Goal: Communication & Community: Share content

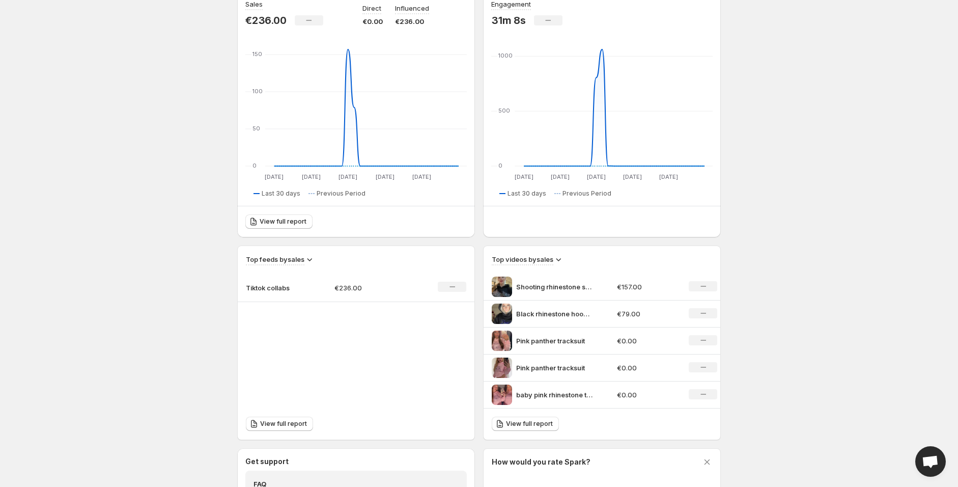
scroll to position [282, 0]
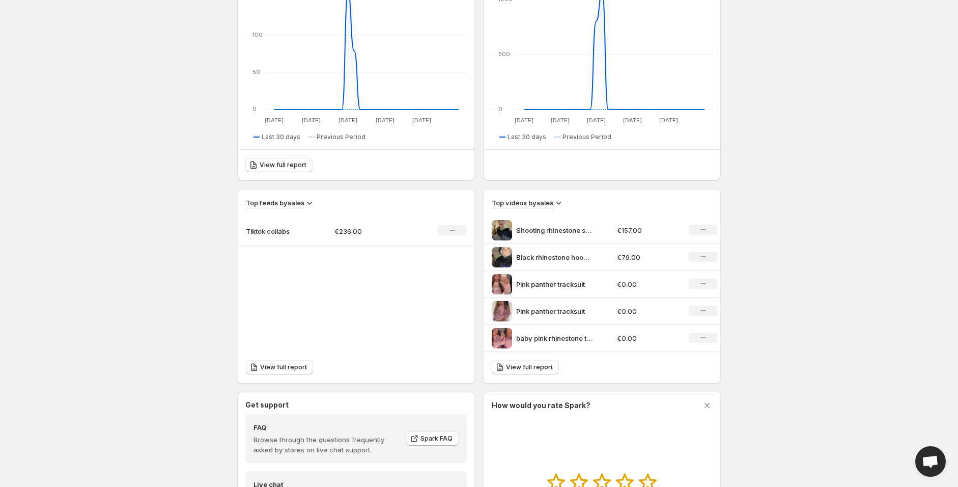
click at [548, 231] on p "Shooting rhinestone star hoodie" at bounding box center [554, 230] width 76 height 10
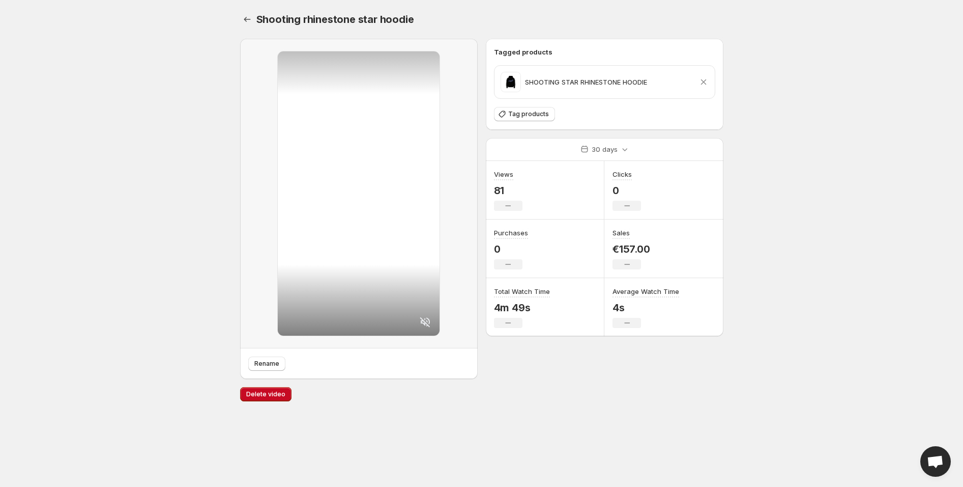
click at [426, 317] on icon at bounding box center [425, 322] width 10 height 10
click at [246, 21] on icon "Settings" at bounding box center [247, 19] width 7 height 5
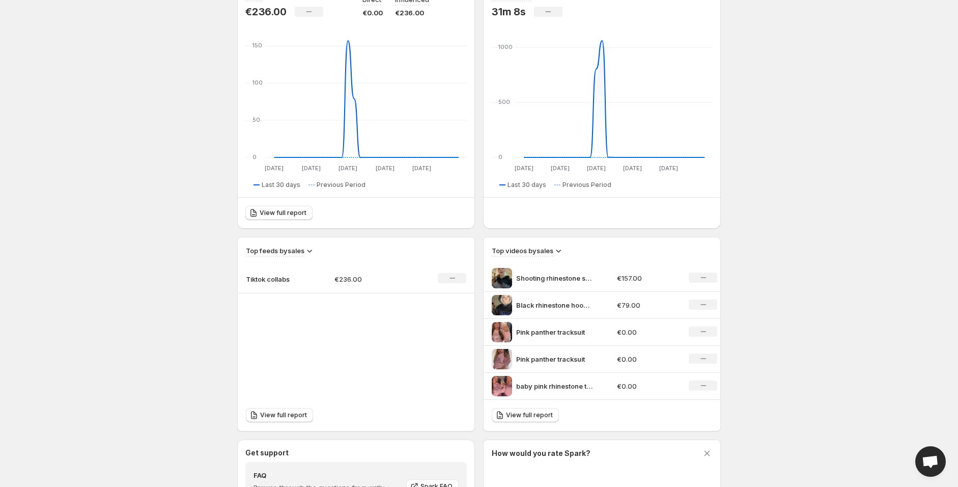
scroll to position [8, 0]
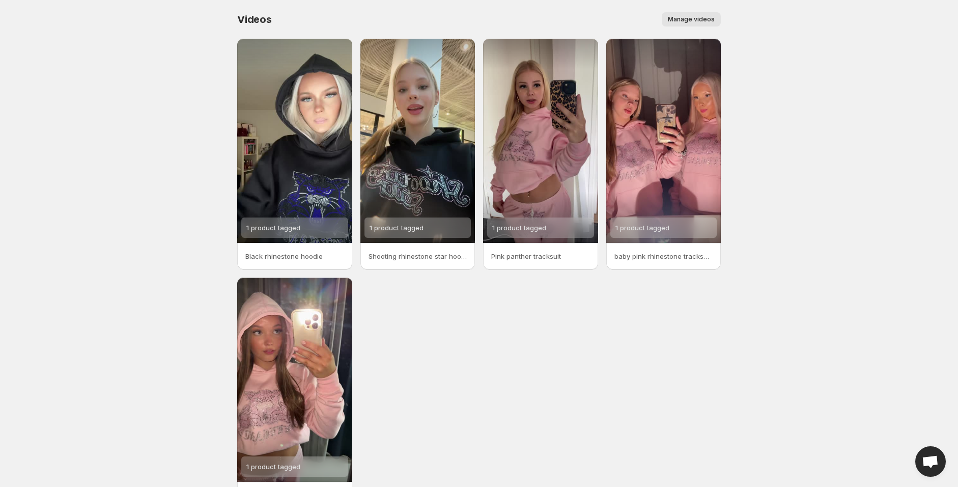
click at [688, 22] on span "Manage videos" at bounding box center [691, 19] width 47 height 8
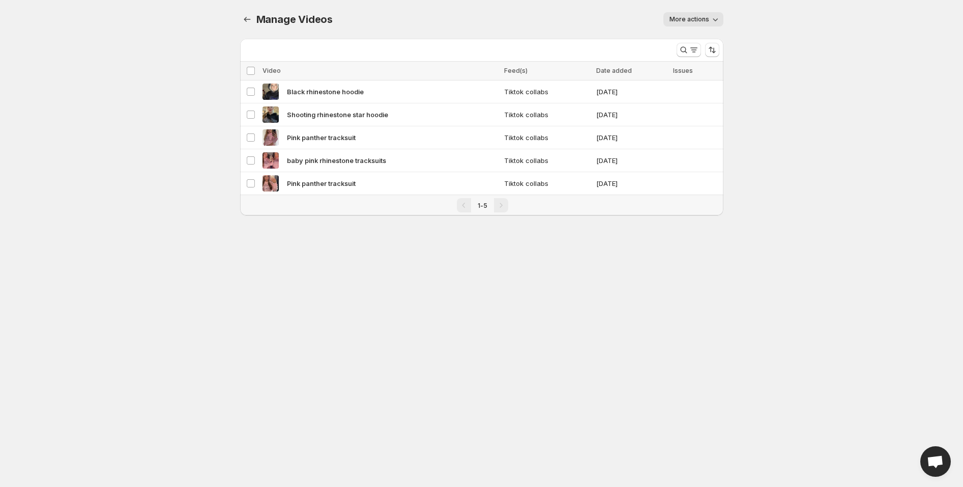
click at [688, 23] on button "More actions" at bounding box center [694, 19] width 60 height 14
click at [692, 17] on span "More actions" at bounding box center [690, 19] width 40 height 8
click at [464, 206] on div "Pagination" at bounding box center [464, 205] width 14 height 14
drag, startPoint x: 510, startPoint y: 205, endPoint x: 500, endPoint y: 207, distance: 10.3
click at [507, 205] on div "1-5" at bounding box center [482, 205] width 473 height 14
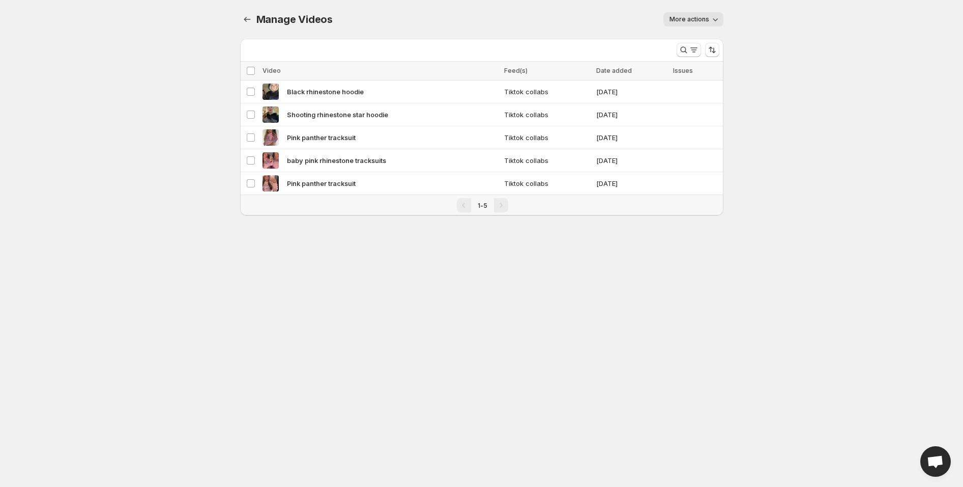
click at [500, 207] on div "Pagination" at bounding box center [501, 205] width 14 height 14
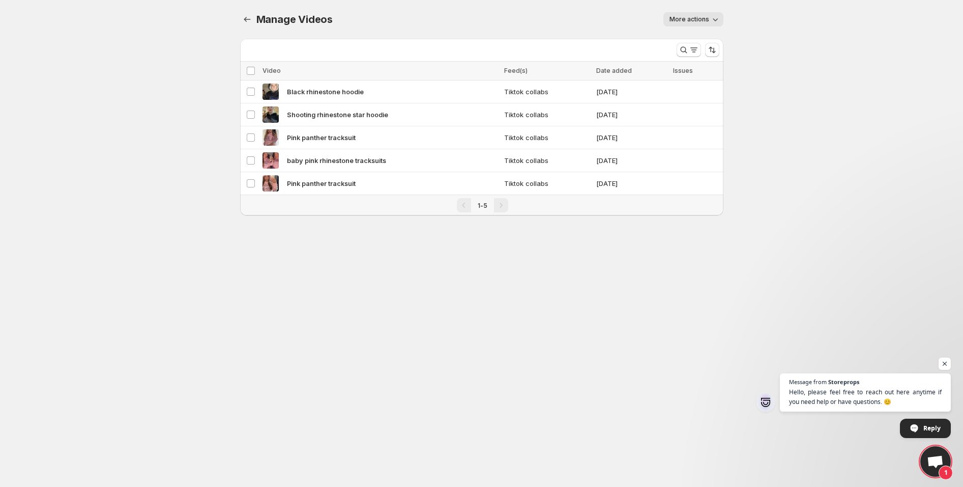
click at [758, 38] on body "Home Feeds Videos Subscription Settings Manage Videos. This page is ready Manag…" at bounding box center [481, 243] width 963 height 487
click at [700, 21] on span "More actions" at bounding box center [690, 19] width 40 height 8
click at [705, 17] on span "More actions" at bounding box center [690, 19] width 40 height 8
click at [747, 13] on body "Home Feeds Videos Subscription Settings Manage Videos. This page is ready Manag…" at bounding box center [481, 243] width 963 height 487
click at [706, 21] on span "More actions" at bounding box center [690, 19] width 40 height 8
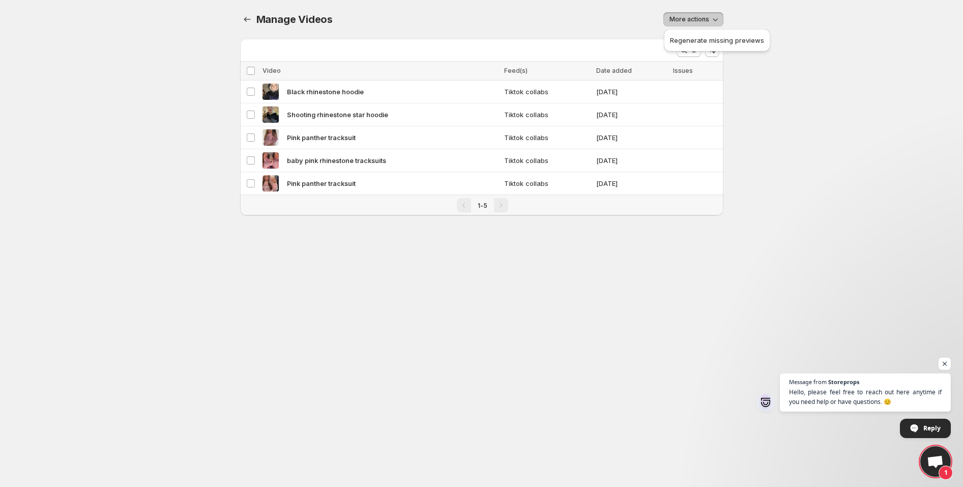
click at [740, 16] on body "Home Feeds Videos Subscription Settings Manage Videos. This page is ready Manag…" at bounding box center [481, 243] width 963 height 487
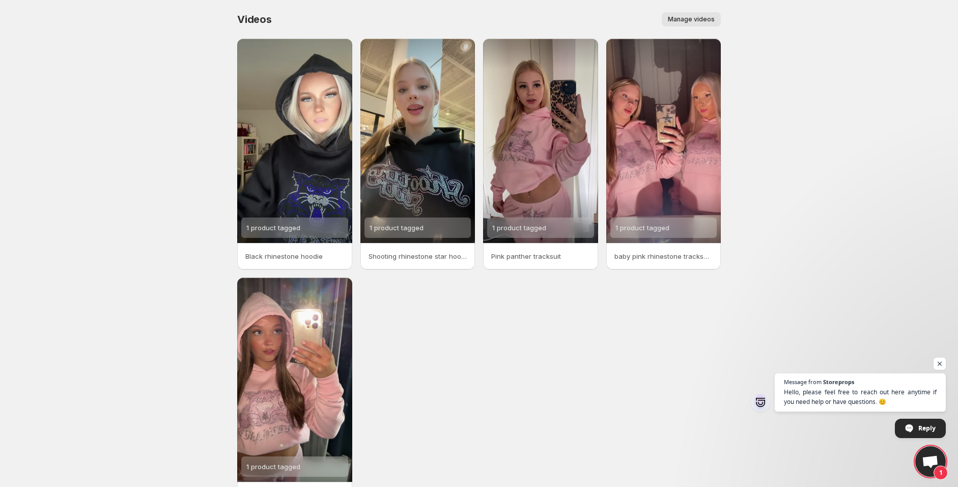
click at [699, 16] on span "Manage videos" at bounding box center [691, 19] width 47 height 8
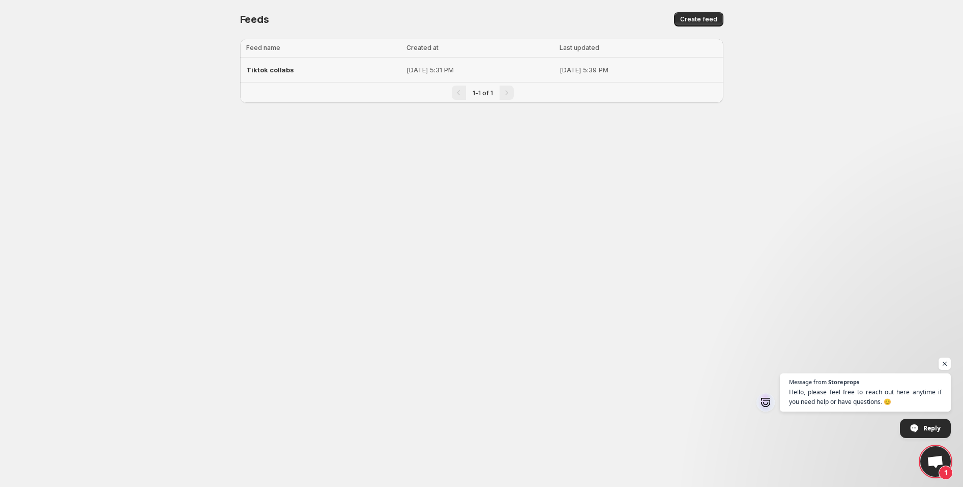
click at [317, 64] on div "Tiktok collabs" at bounding box center [323, 70] width 154 height 18
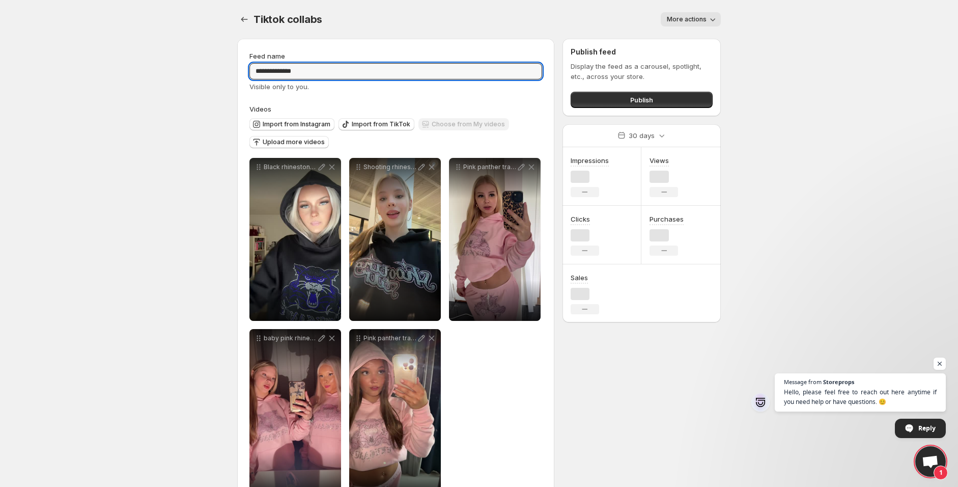
click at [305, 70] on input "**********" at bounding box center [395, 71] width 293 height 16
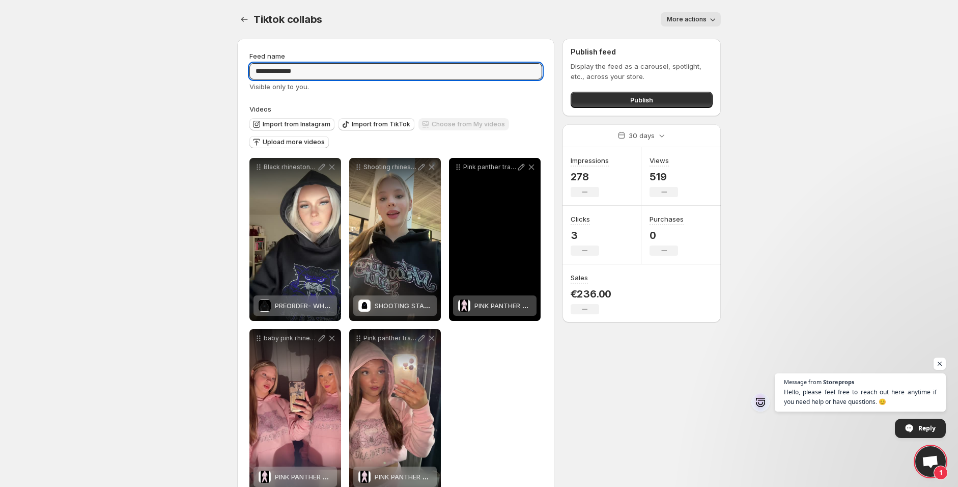
scroll to position [29, 0]
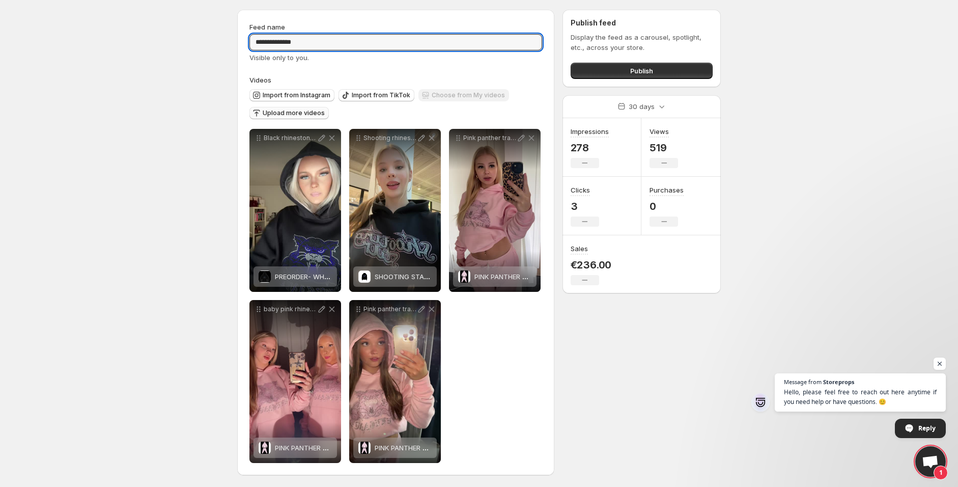
click at [302, 111] on span "Upload more videos" at bounding box center [294, 113] width 62 height 8
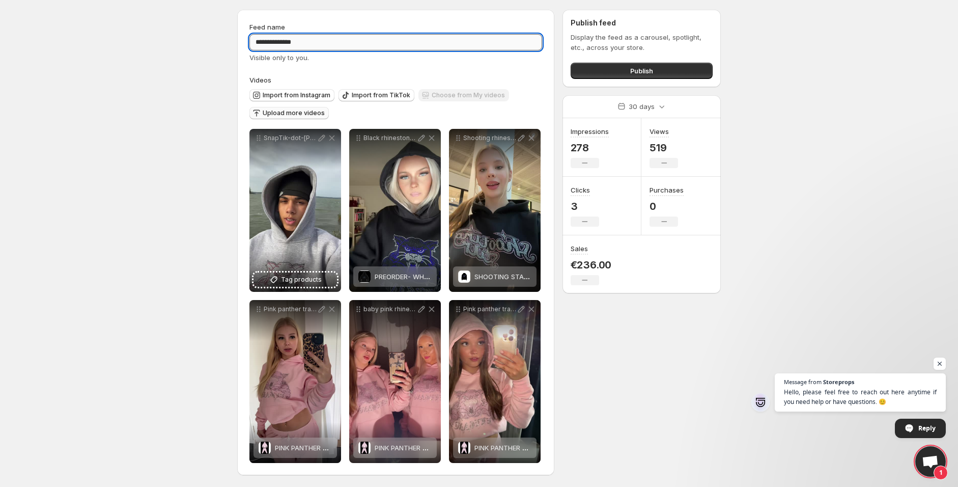
click at [354, 39] on input "**********" at bounding box center [395, 42] width 293 height 16
click at [310, 115] on span "Upload more videos" at bounding box center [294, 113] width 62 height 8
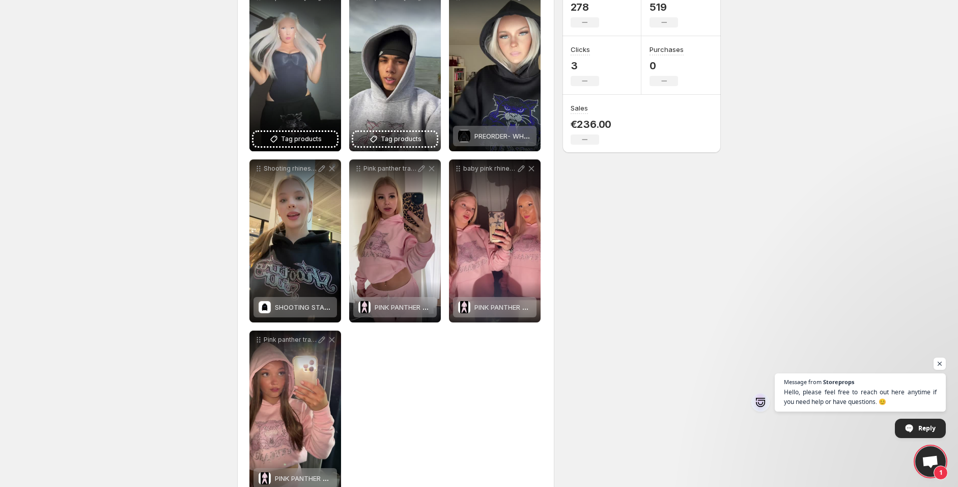
scroll to position [0, 0]
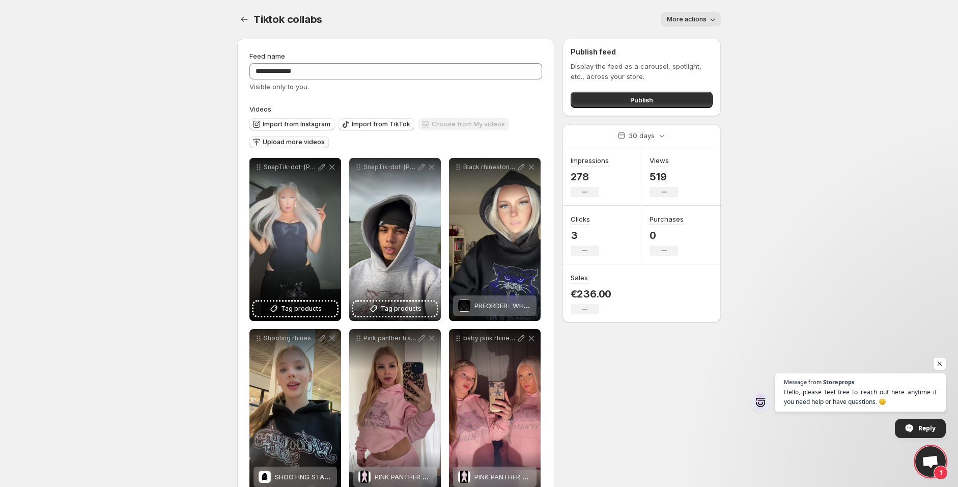
click at [317, 140] on span "Upload more videos" at bounding box center [294, 142] width 62 height 8
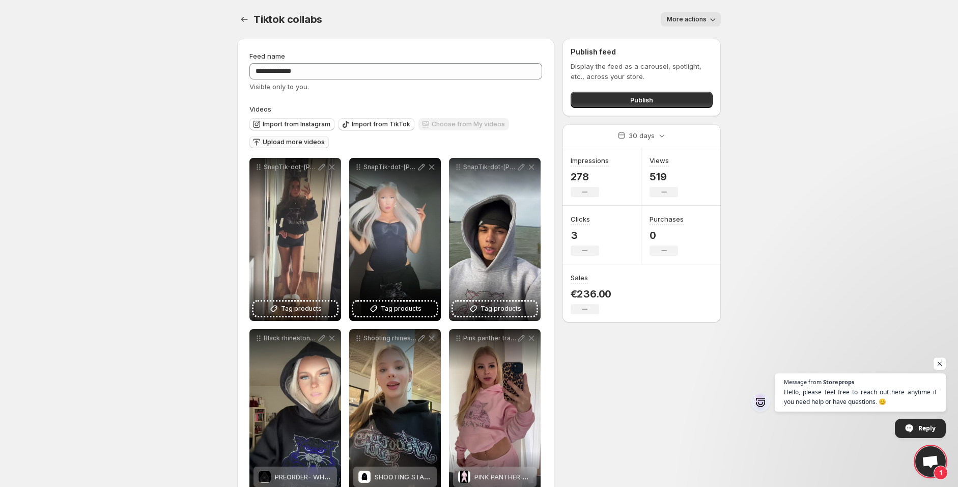
click at [291, 139] on span "Upload more videos" at bounding box center [294, 142] width 62 height 8
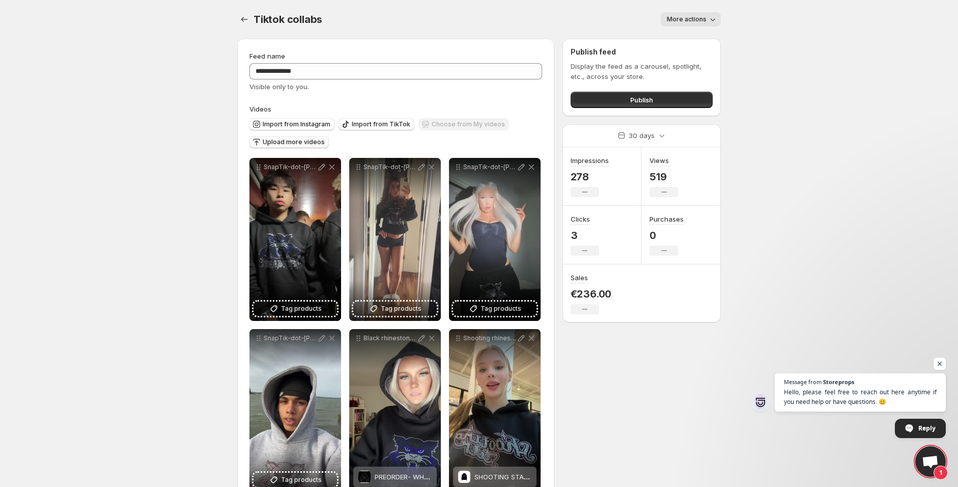
click at [289, 140] on span "Upload more videos" at bounding box center [294, 142] width 62 height 8
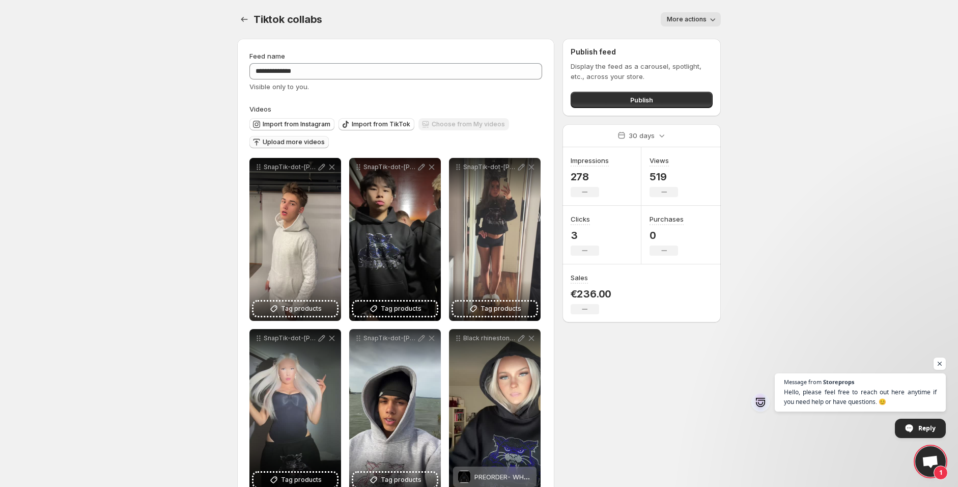
click at [280, 139] on span "Upload more videos" at bounding box center [294, 142] width 62 height 8
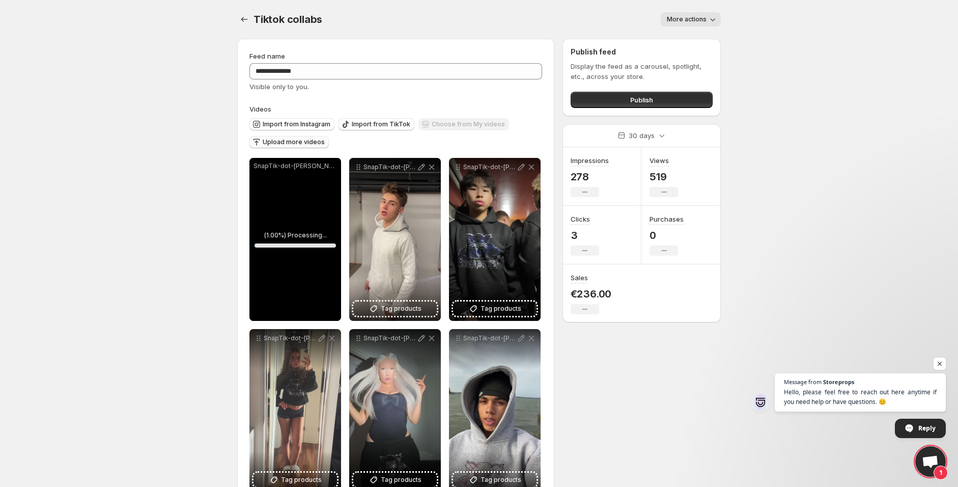
click at [296, 142] on span "Upload more videos" at bounding box center [294, 142] width 62 height 8
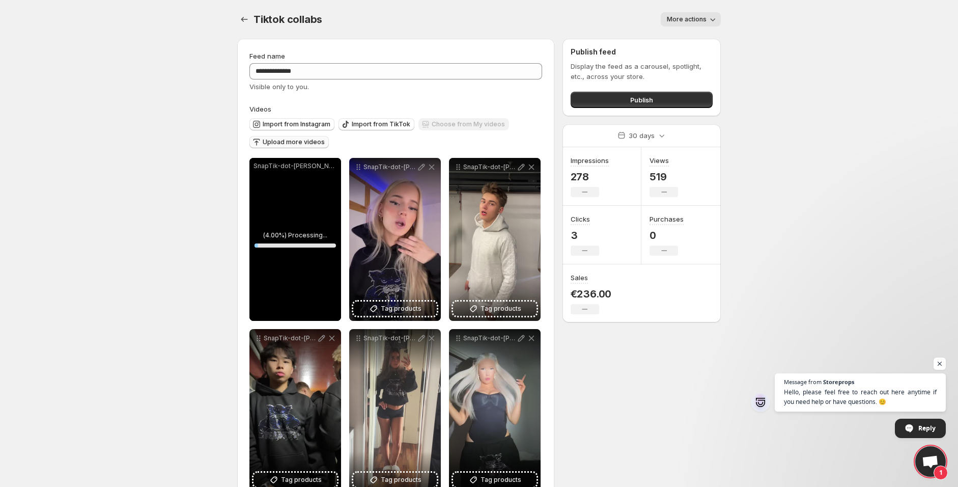
click at [306, 145] on span "Upload more videos" at bounding box center [294, 142] width 62 height 8
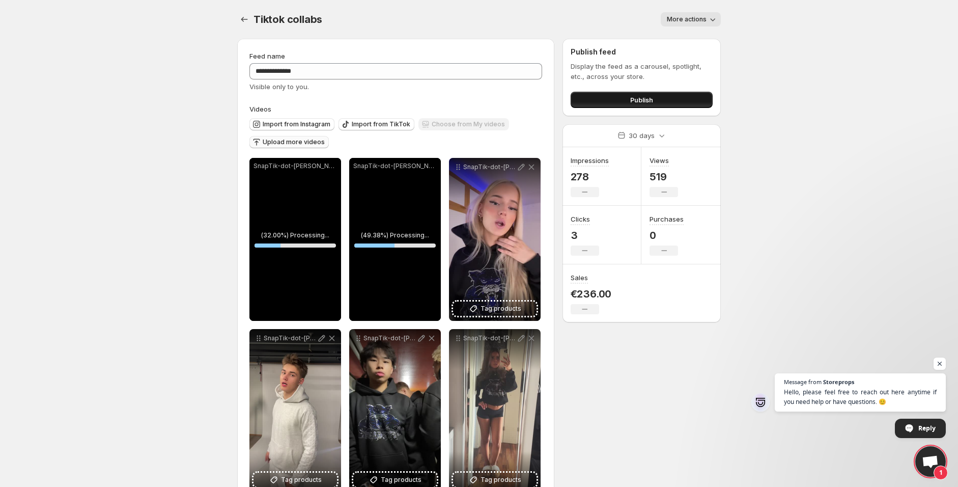
drag, startPoint x: 601, startPoint y: 101, endPoint x: 590, endPoint y: 106, distance: 12.1
click at [600, 101] on button "Publish" at bounding box center [641, 100] width 142 height 16
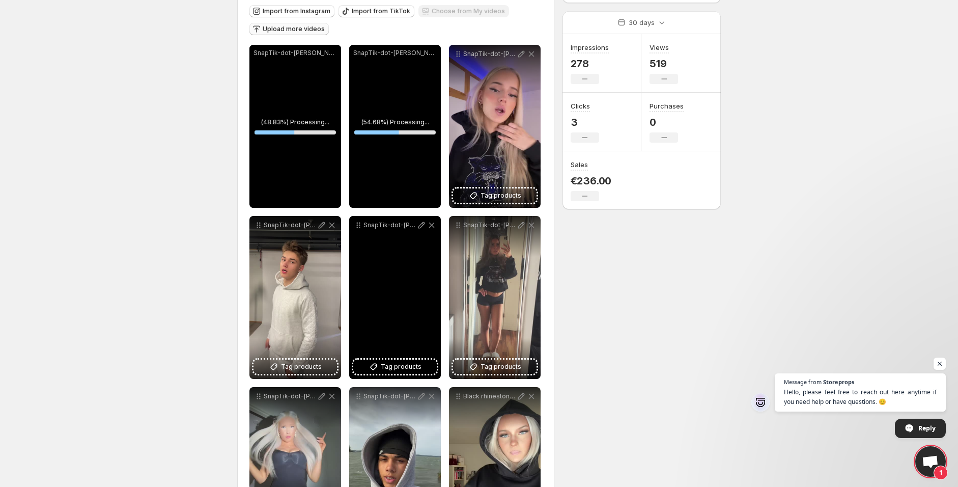
scroll to position [226, 0]
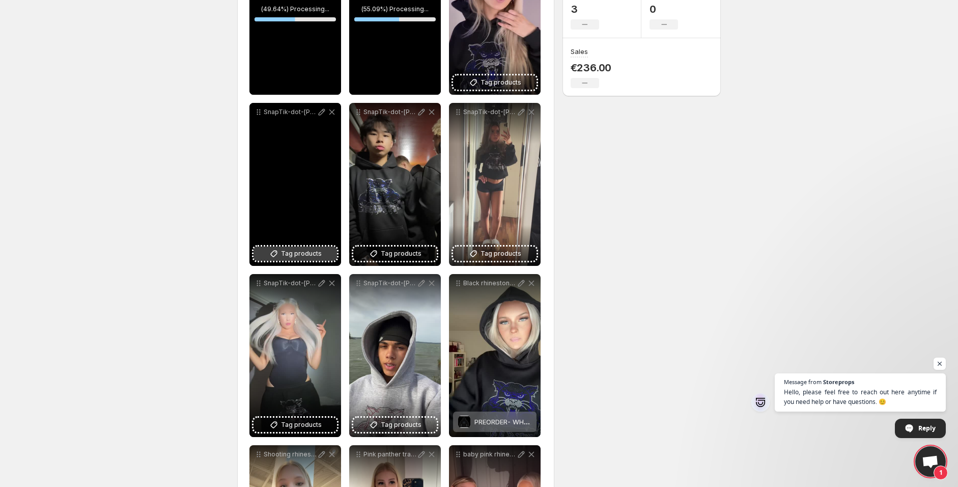
click at [310, 259] on span "Tag products" at bounding box center [301, 253] width 41 height 10
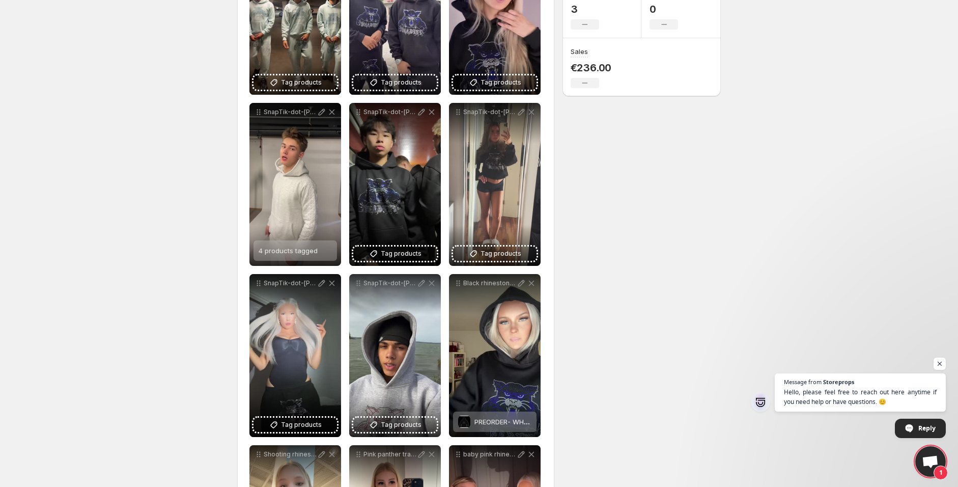
scroll to position [56, 0]
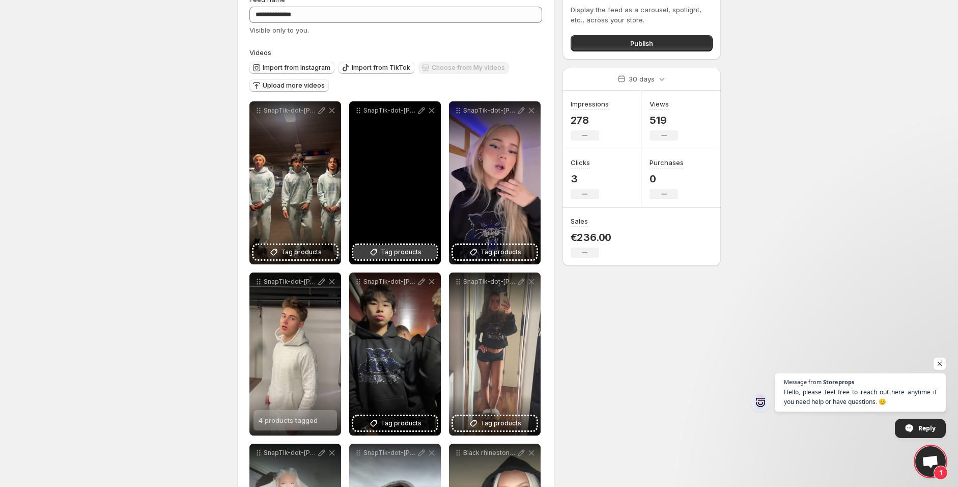
click at [409, 253] on span "Tag products" at bounding box center [401, 252] width 41 height 10
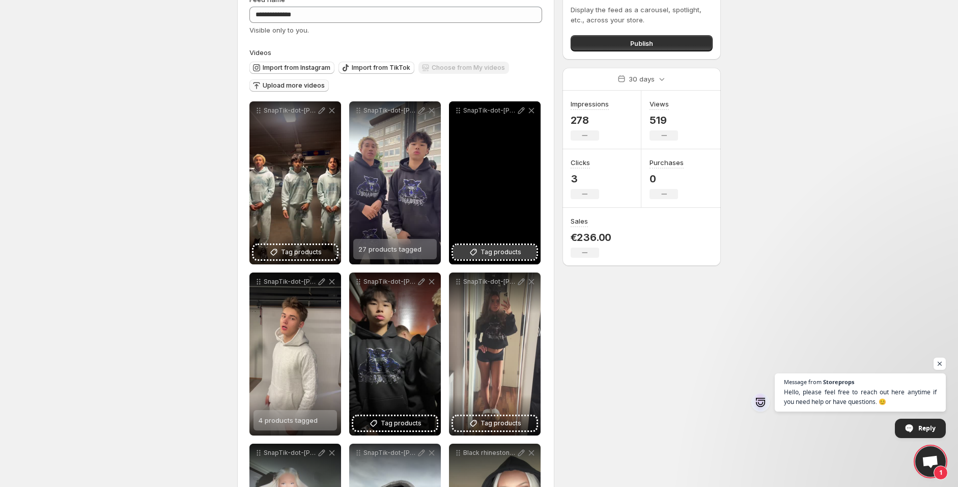
click at [501, 252] on span "Tag products" at bounding box center [500, 252] width 41 height 10
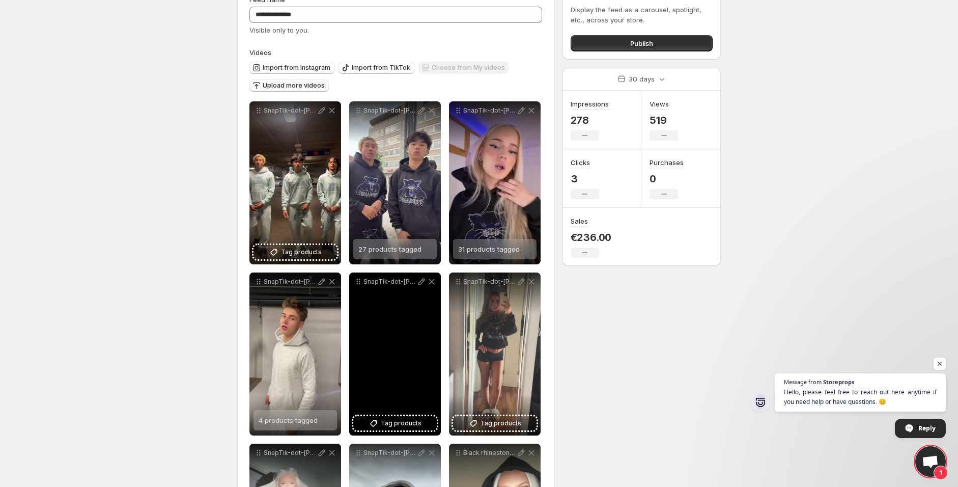
scroll to position [113, 0]
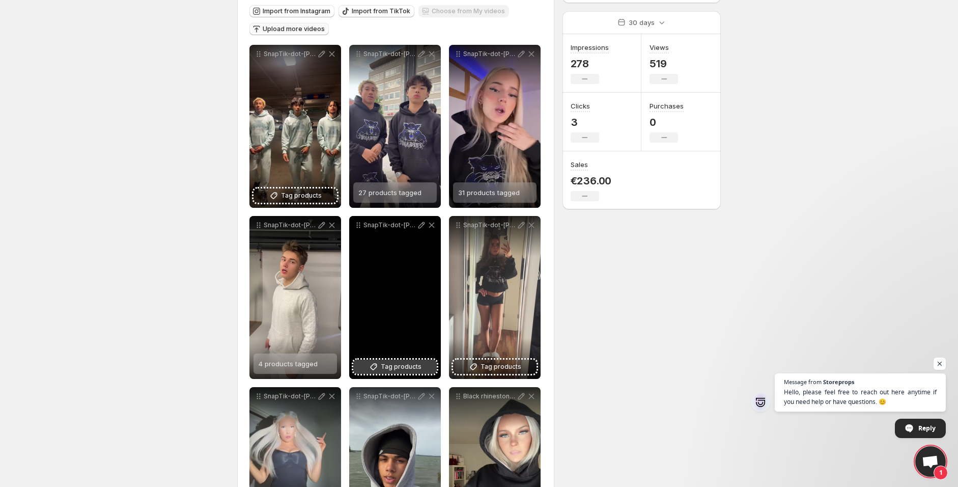
click at [378, 368] on icon at bounding box center [373, 366] width 10 height 10
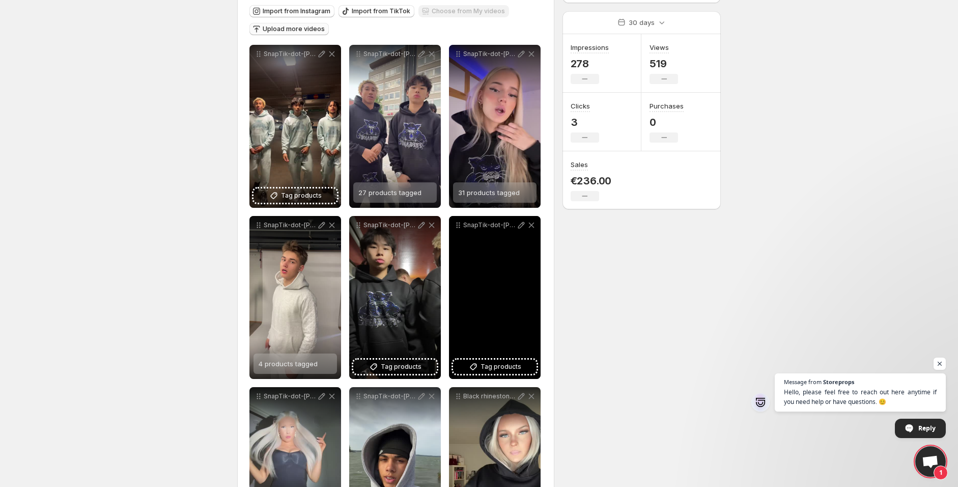
scroll to position [226, 0]
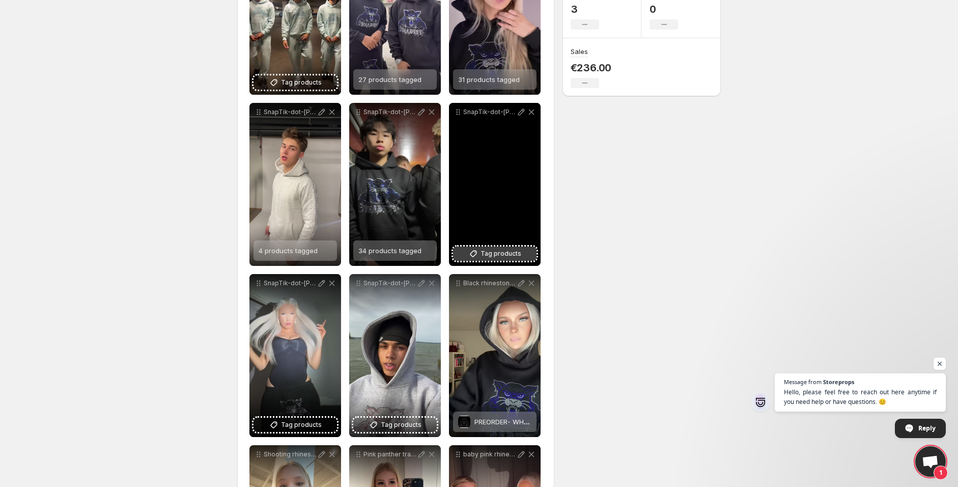
click at [497, 255] on span "Tag products" at bounding box center [500, 253] width 41 height 10
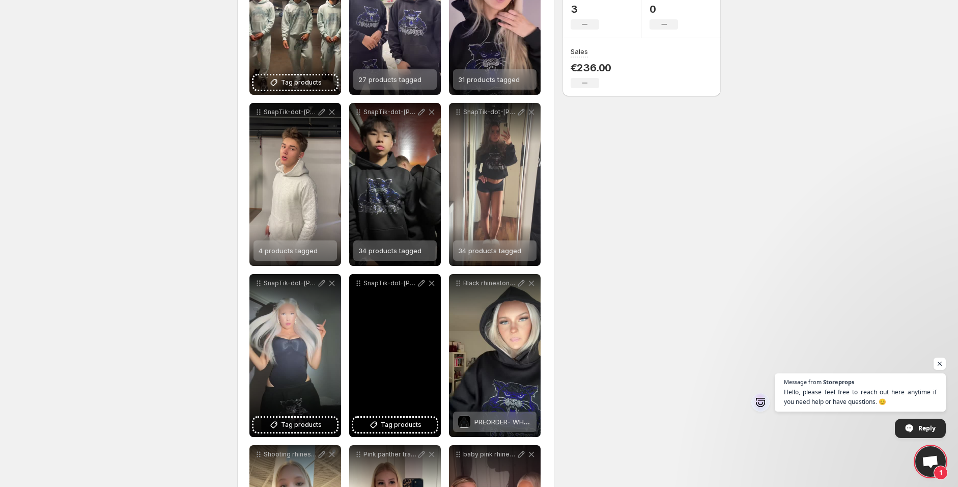
scroll to position [282, 0]
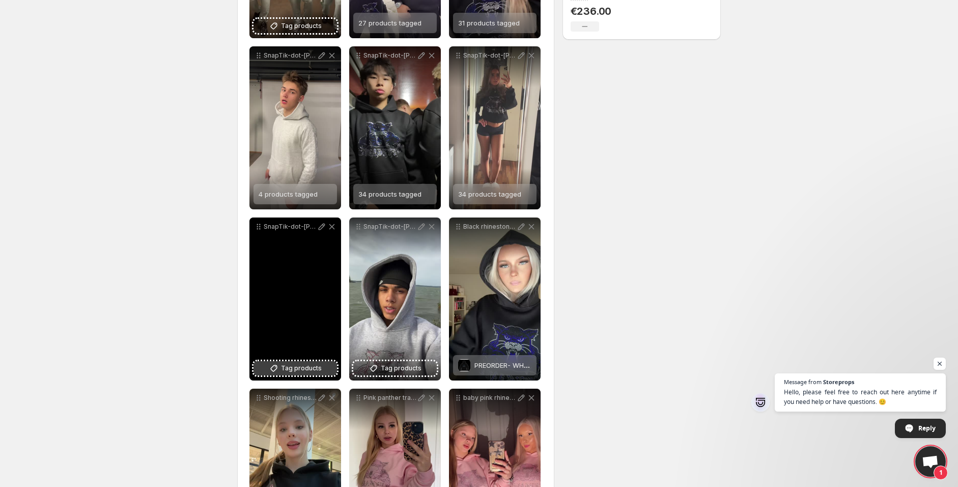
click at [317, 361] on button "Tag products" at bounding box center [294, 368] width 83 height 14
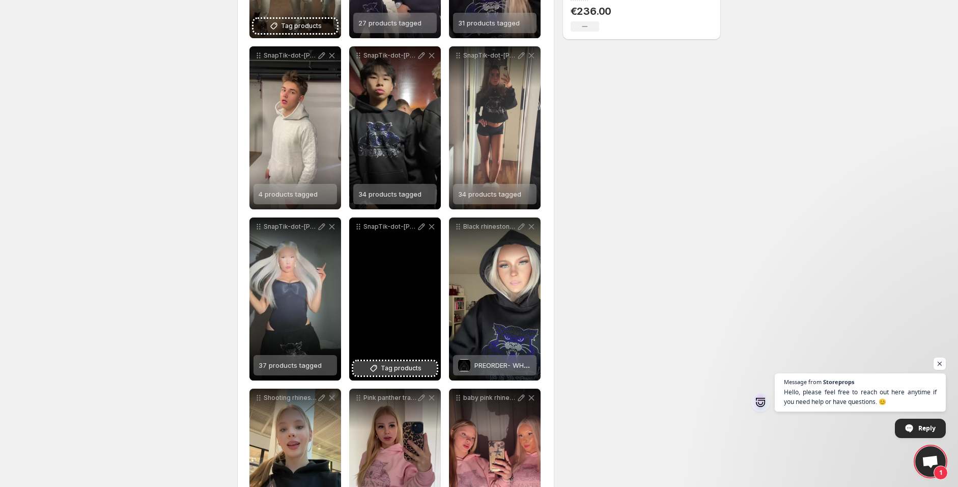
click at [399, 365] on span "Tag products" at bounding box center [401, 368] width 41 height 10
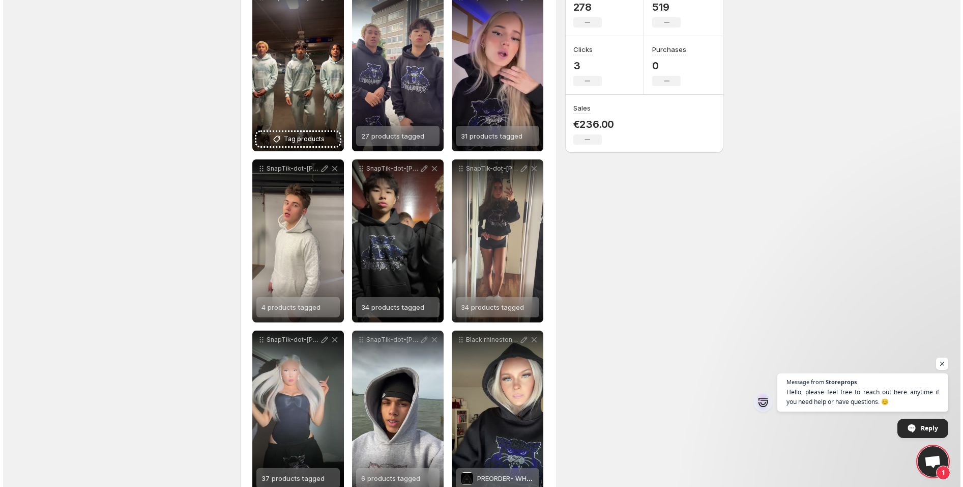
scroll to position [0, 0]
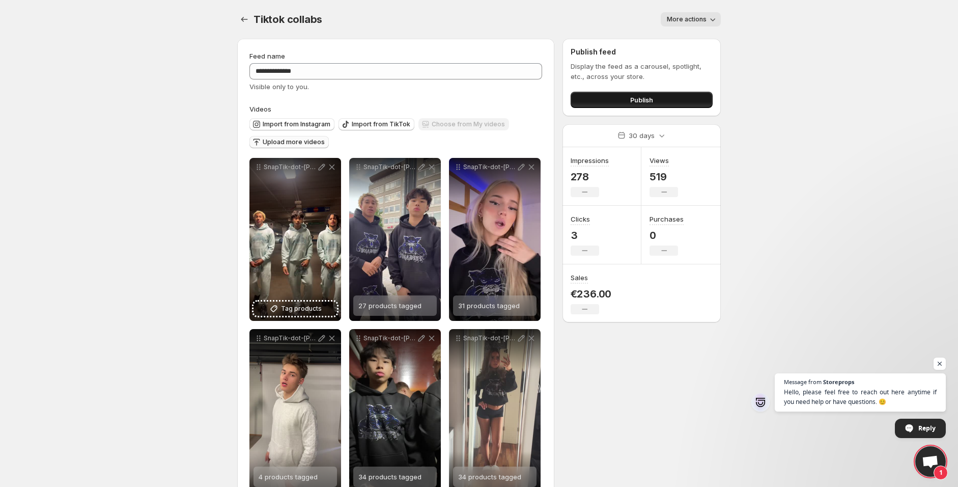
click at [630, 101] on span "Publish" at bounding box center [641, 100] width 23 height 10
click at [603, 97] on button "Publish" at bounding box center [641, 100] width 142 height 16
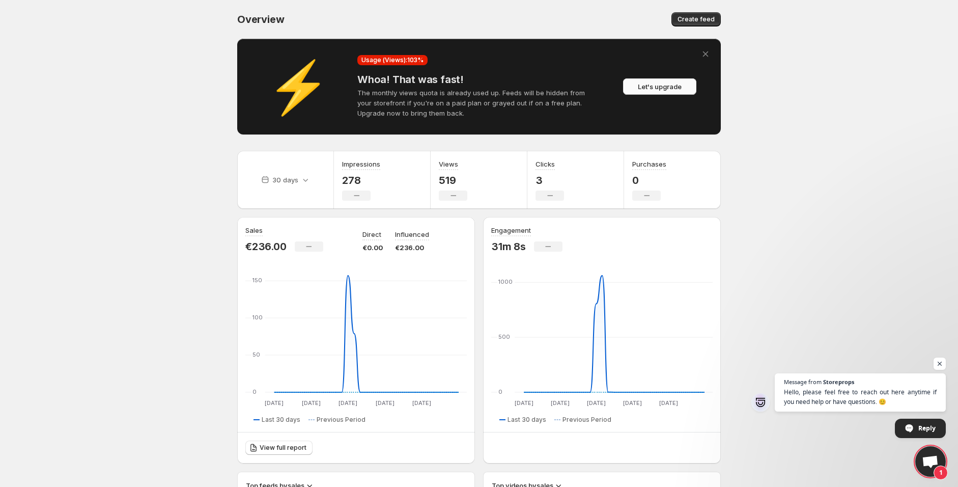
click at [647, 87] on span "Let's upgrade" at bounding box center [660, 86] width 44 height 10
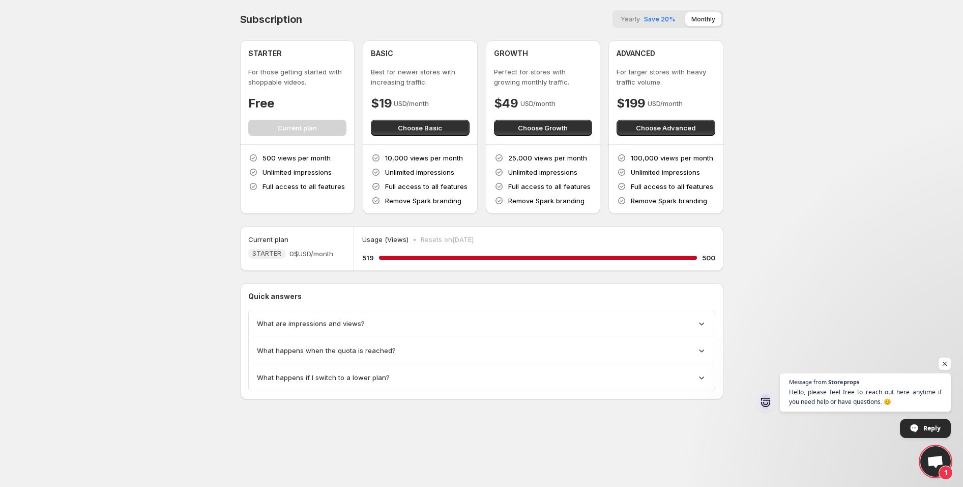
click at [416, 130] on span "Choose Basic" at bounding box center [420, 128] width 44 height 10
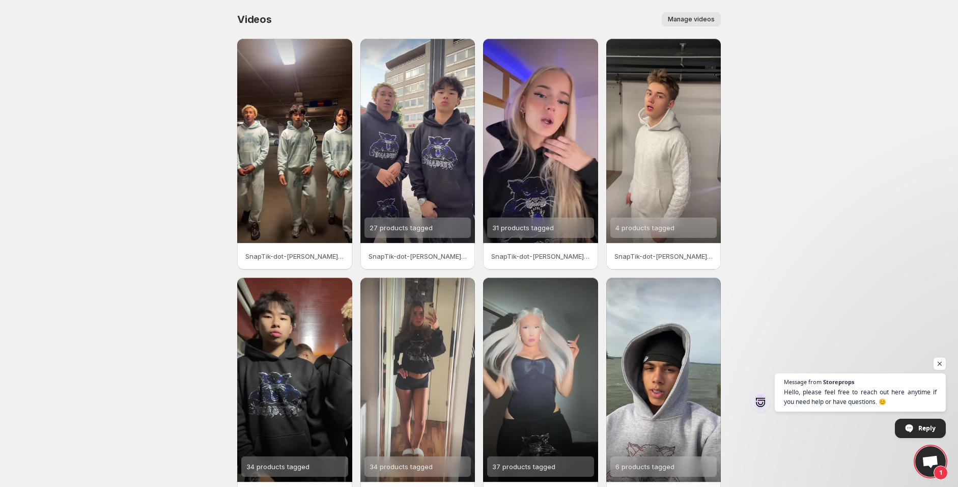
click at [691, 13] on button "Manage videos" at bounding box center [691, 19] width 59 height 14
click at [462, 4] on div "Videos. This page is ready Videos Manage videos More actions Manage videos" at bounding box center [478, 19] width 483 height 39
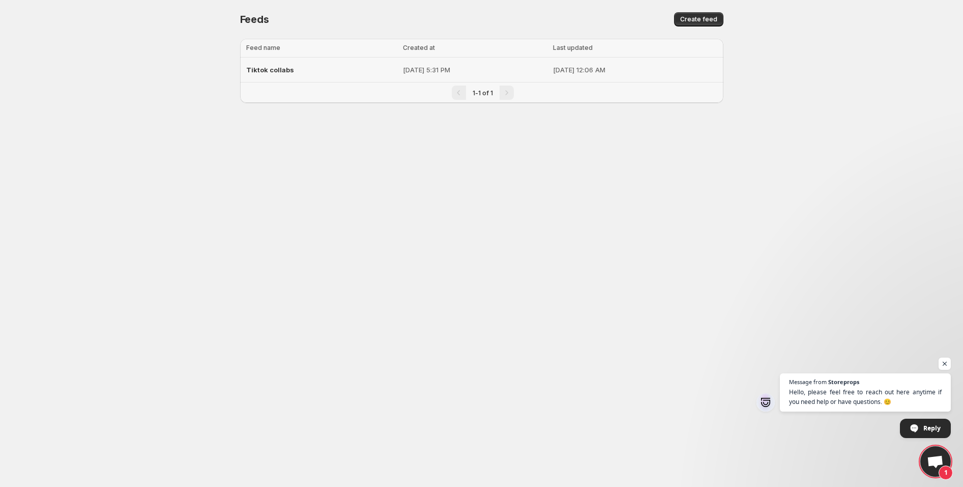
click at [476, 62] on td "[DATE] 5:31 PM" at bounding box center [475, 70] width 150 height 25
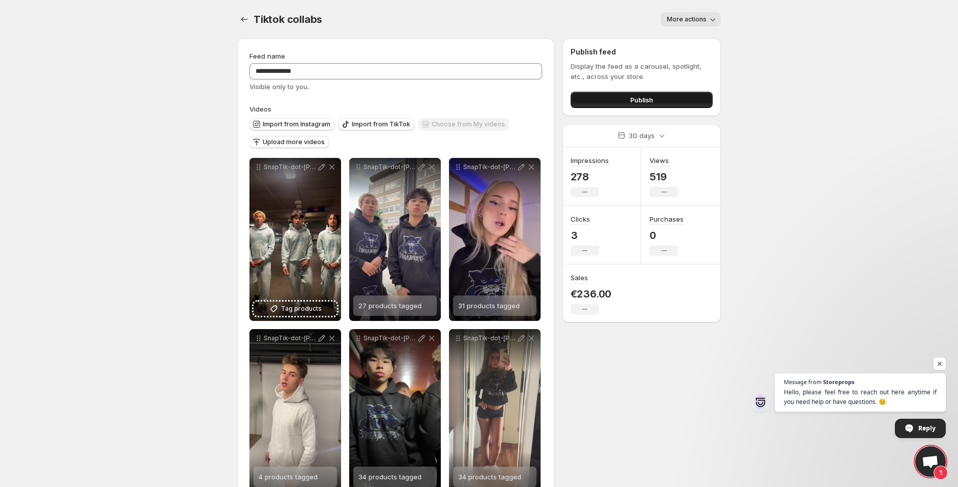
click at [617, 101] on button "Publish" at bounding box center [641, 100] width 142 height 16
click at [679, 17] on button "More actions" at bounding box center [691, 19] width 60 height 14
click at [683, 16] on span "More actions" at bounding box center [687, 19] width 40 height 8
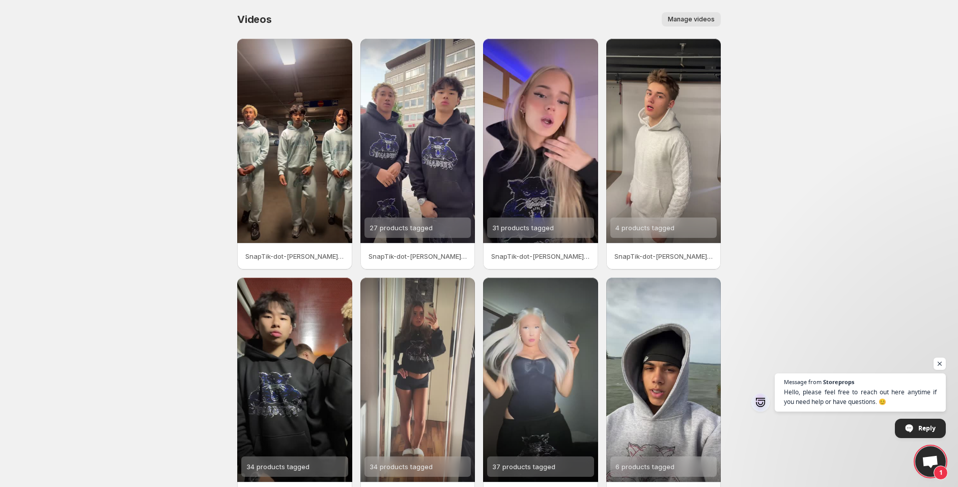
click at [684, 23] on button "Manage videos" at bounding box center [691, 19] width 59 height 14
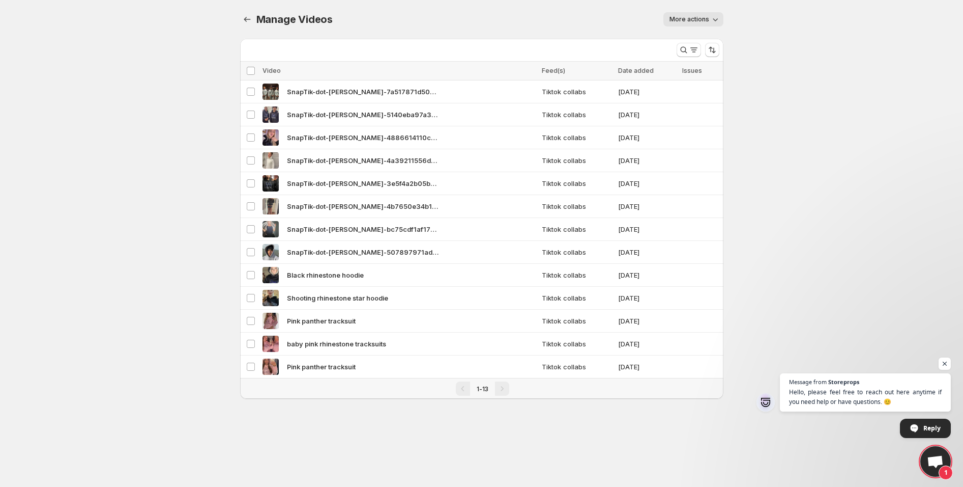
click at [697, 62] on th "Issues" at bounding box center [701, 71] width 44 height 19
click at [695, 69] on span "Issues" at bounding box center [692, 71] width 20 height 8
click at [502, 389] on div "Pagination" at bounding box center [502, 388] width 14 height 14
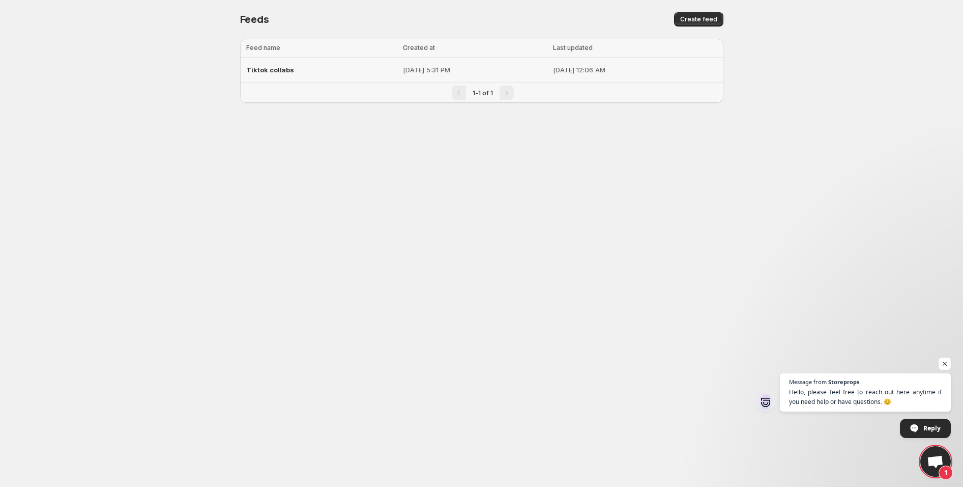
click at [562, 72] on p "[DATE] 12:06 AM" at bounding box center [635, 70] width 164 height 10
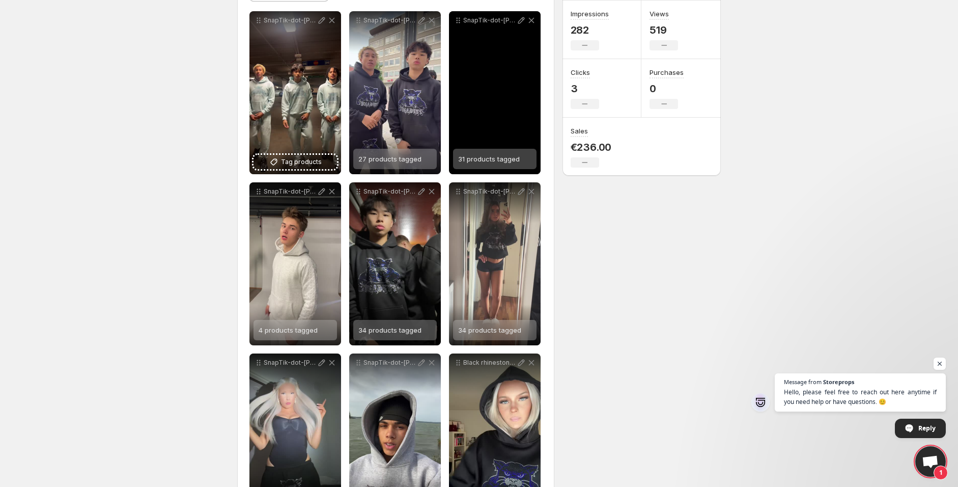
scroll to position [34, 0]
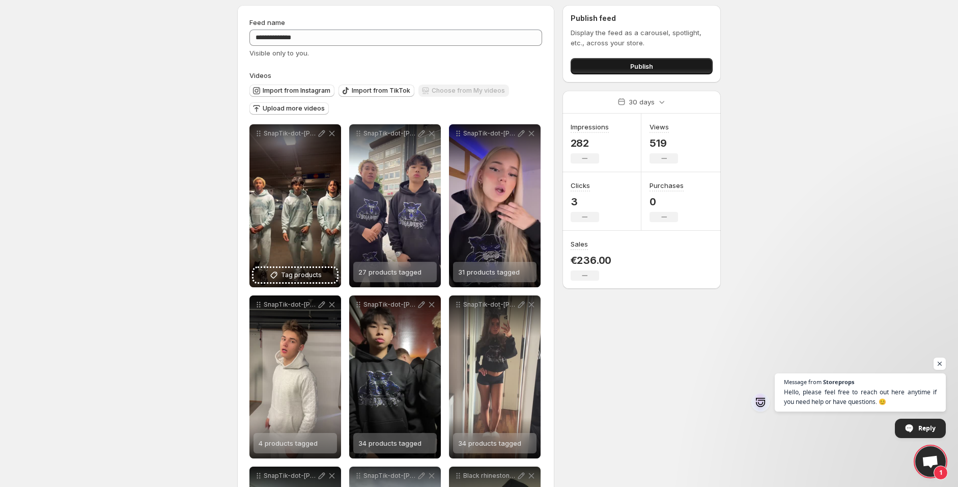
click at [609, 68] on button "Publish" at bounding box center [641, 66] width 142 height 16
click at [638, 62] on span "Publish" at bounding box center [641, 66] width 23 height 10
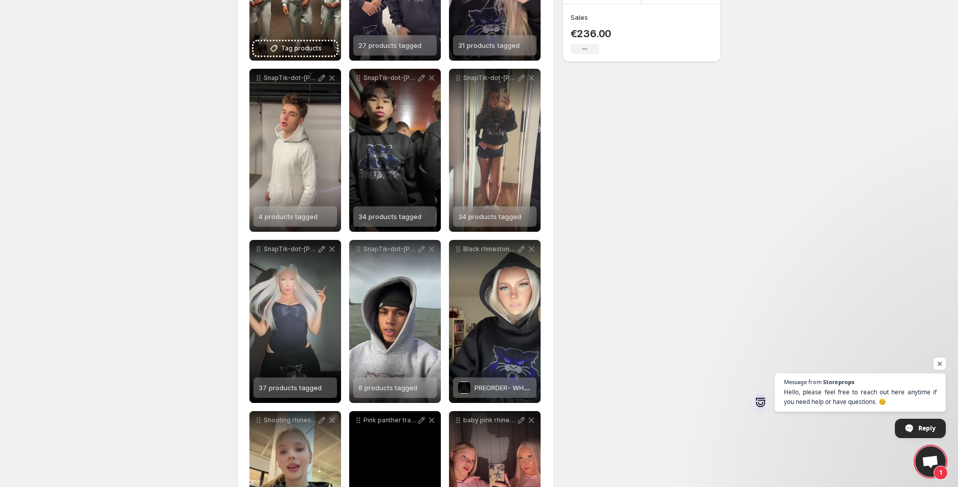
scroll to position [373, 0]
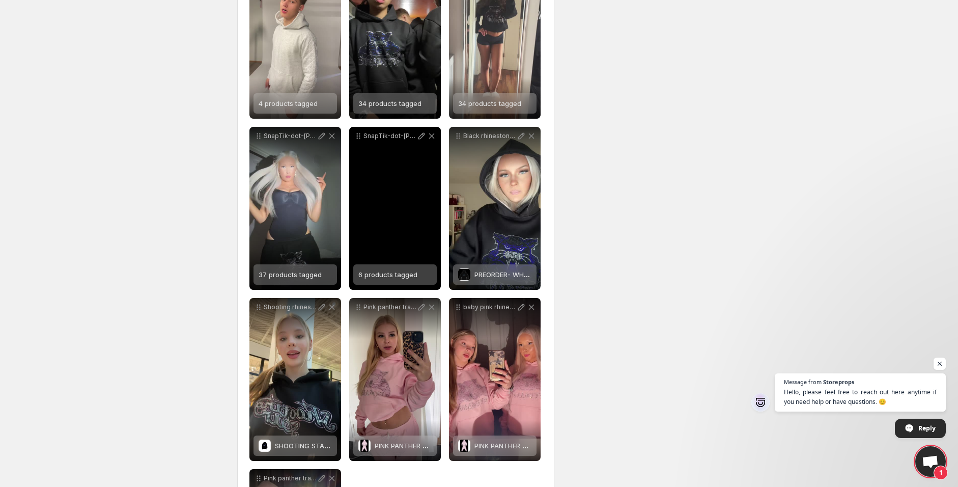
click at [389, 277] on span "6 products tagged" at bounding box center [387, 274] width 59 height 8
click at [405, 278] on span "6 products tagged" at bounding box center [387, 274] width 59 height 8
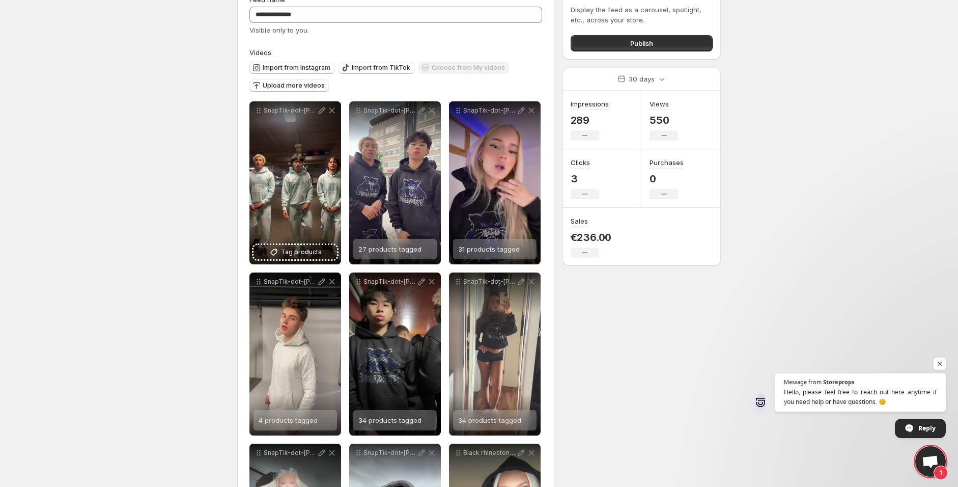
scroll to position [0, 0]
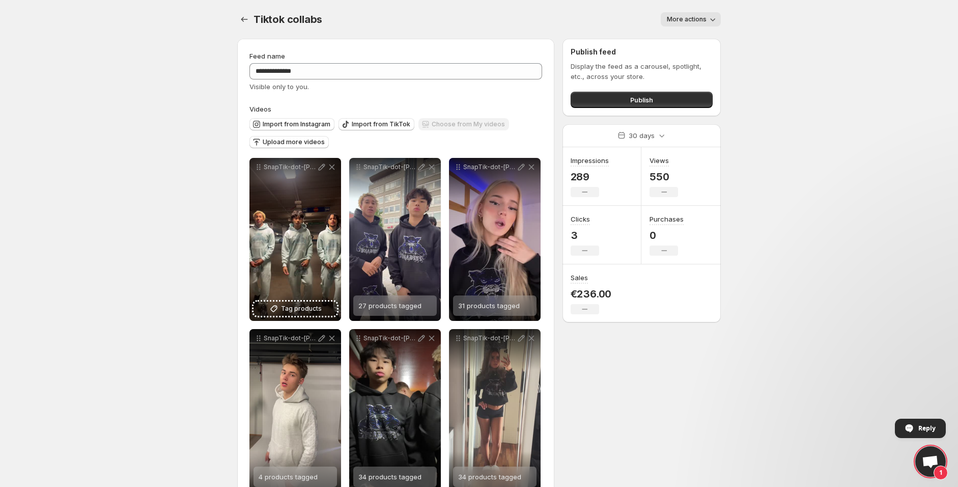
drag, startPoint x: 790, startPoint y: 154, endPoint x: 787, endPoint y: 163, distance: 10.3
click at [787, 159] on body "**********" at bounding box center [479, 243] width 958 height 487
click at [295, 137] on button "Upload more videos" at bounding box center [288, 142] width 79 height 12
